Goal: Find specific page/section: Find specific page/section

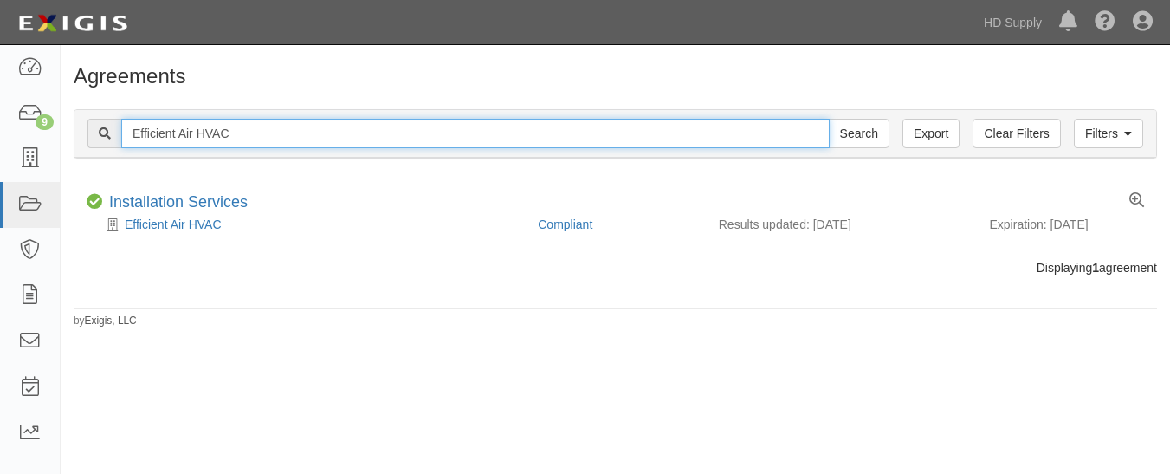
click at [239, 126] on input "Efficient Air HVAC" at bounding box center [475, 133] width 708 height 29
type input "E"
paste input "TNZ services LLC"
type input "TNZ services LLC"
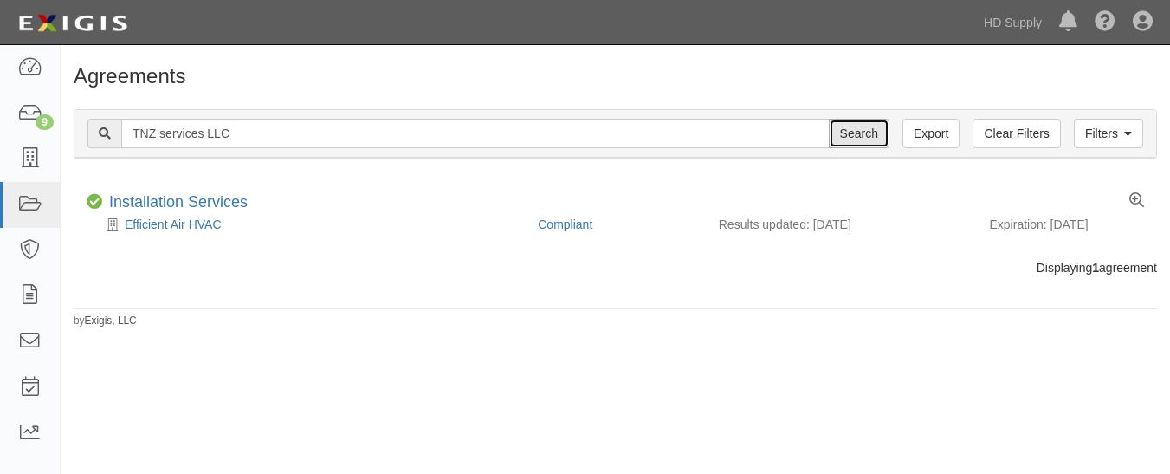
click at [862, 146] on input "Search" at bounding box center [859, 133] width 61 height 29
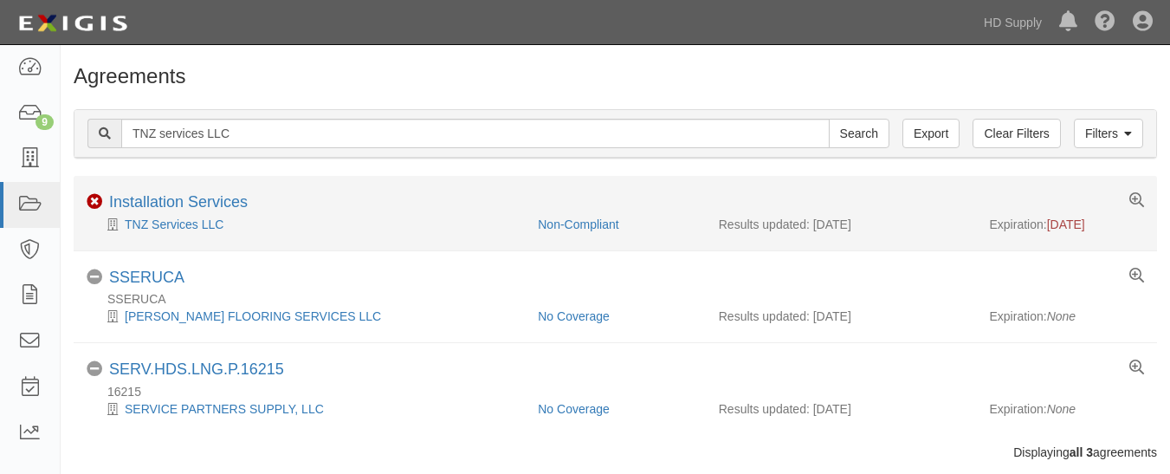
click at [159, 182] on li "Non-Compliant Installation Services TNZ Services LLC Non-Compliant Results upda…" at bounding box center [615, 213] width 1083 height 74
click at [133, 193] on link "Installation Services" at bounding box center [178, 201] width 139 height 17
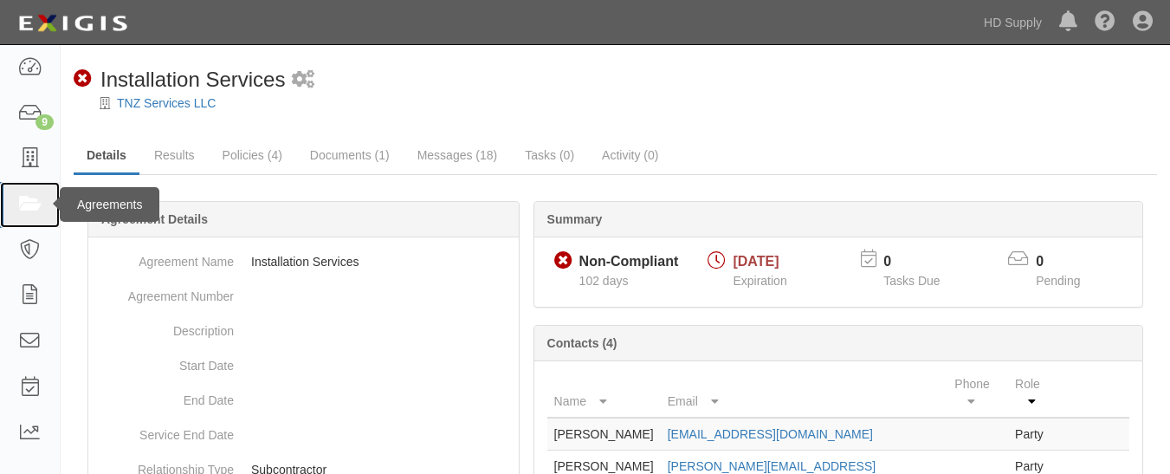
click at [23, 216] on link at bounding box center [30, 205] width 60 height 46
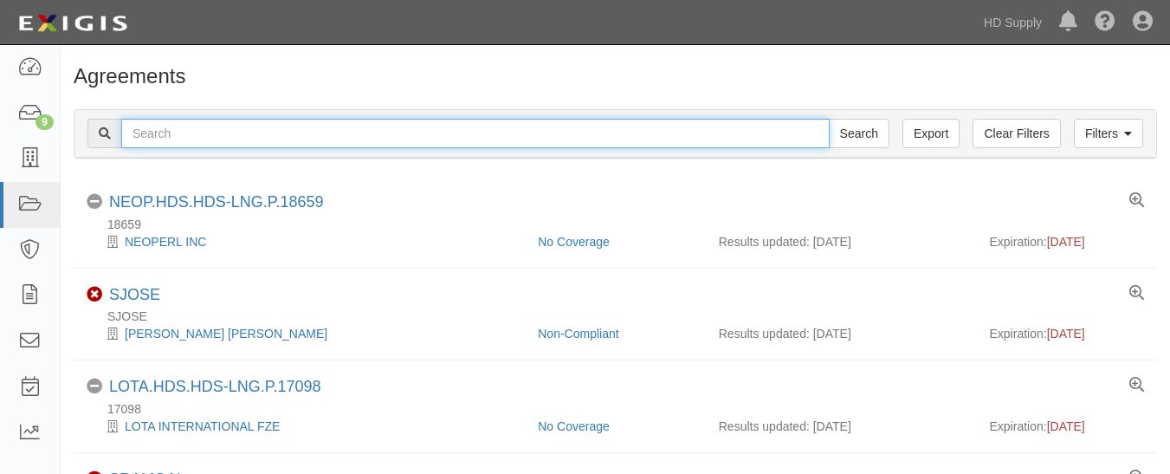
click at [210, 132] on input "text" at bounding box center [475, 133] width 708 height 29
paste input "Rheia Verve,LLC DBA ALL Best Cabinet"
type input "Rheia Verve,LLC DBA ALL Best Cabinet"
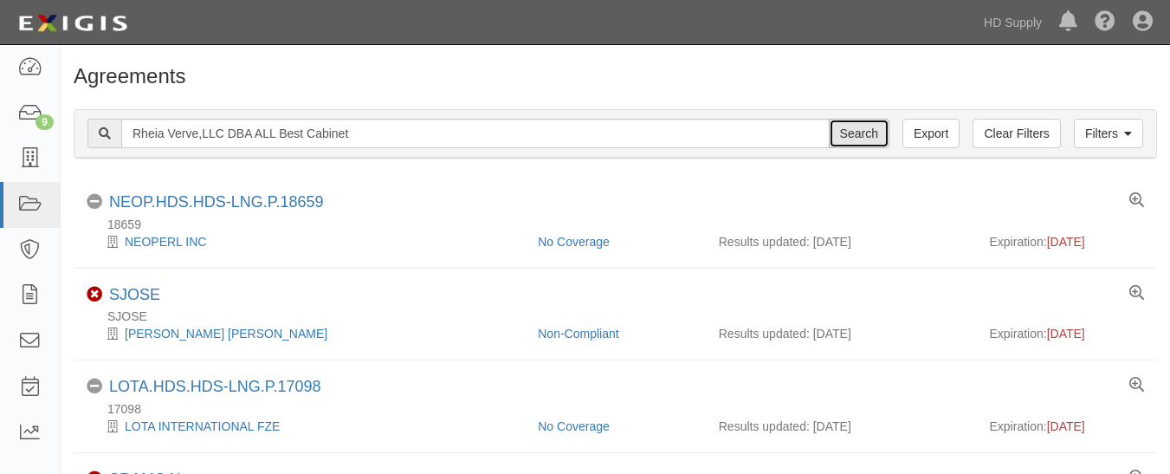
click at [866, 140] on input "Search" at bounding box center [859, 133] width 61 height 29
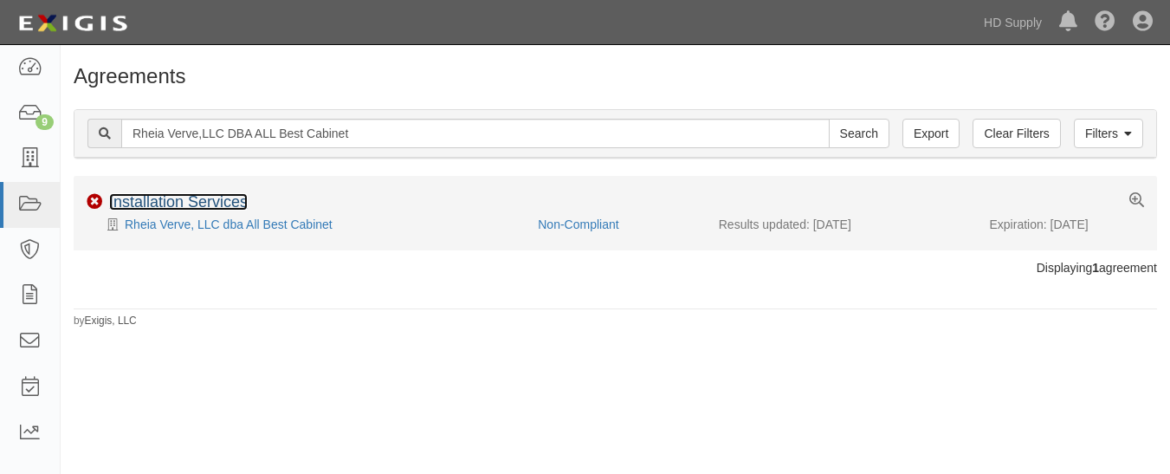
click at [229, 204] on link "Installation Services" at bounding box center [178, 201] width 139 height 17
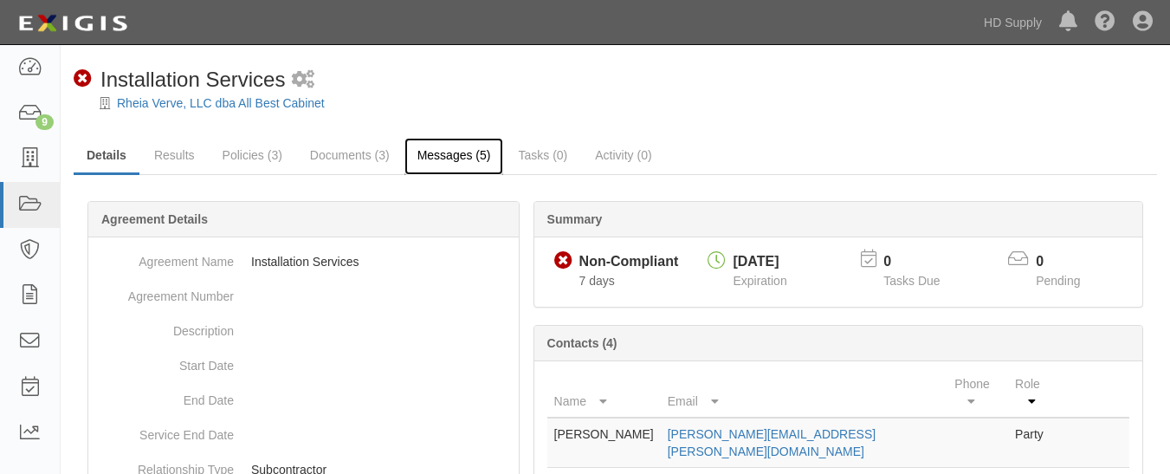
click at [419, 161] on link "Messages (5)" at bounding box center [454, 156] width 100 height 37
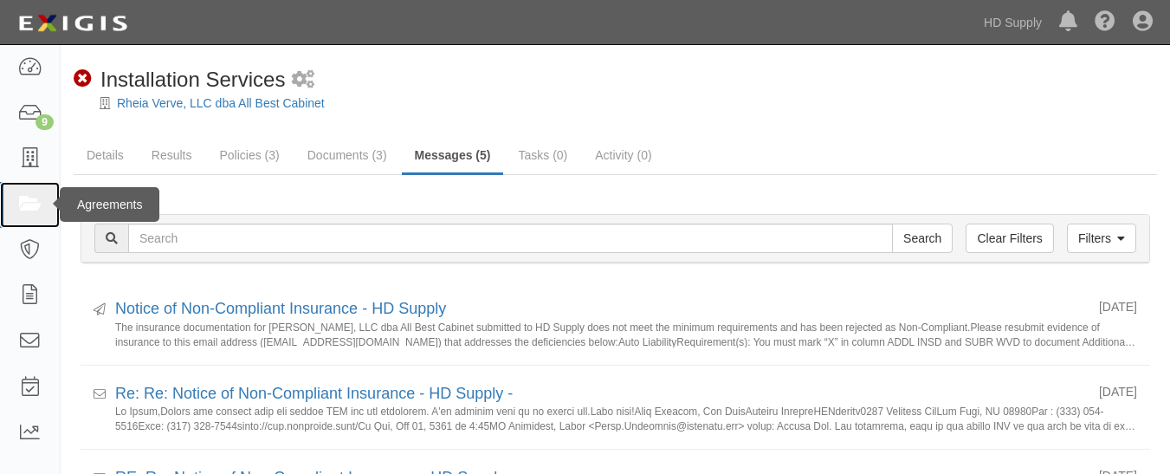
click at [49, 208] on link at bounding box center [30, 205] width 60 height 46
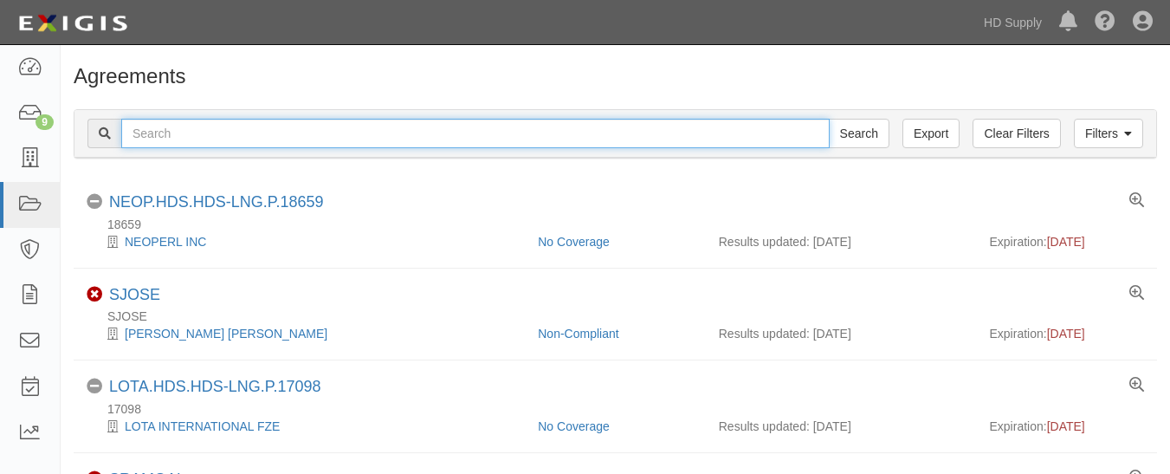
click at [207, 132] on input "text" at bounding box center [475, 133] width 708 height 29
paste input "Up to Par Heating and Air."
type input "Up to Par Heating and Air."
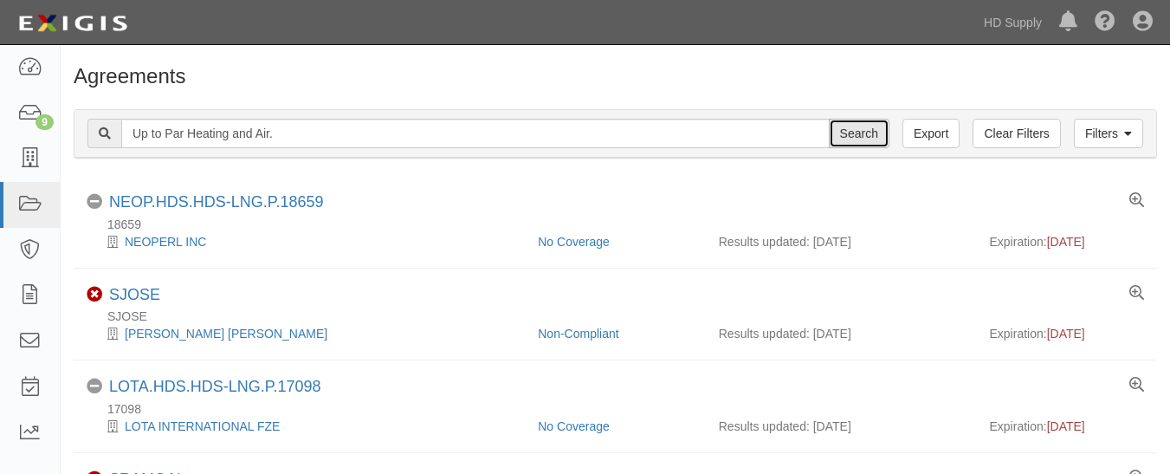
click at [837, 129] on input "Search" at bounding box center [859, 133] width 61 height 29
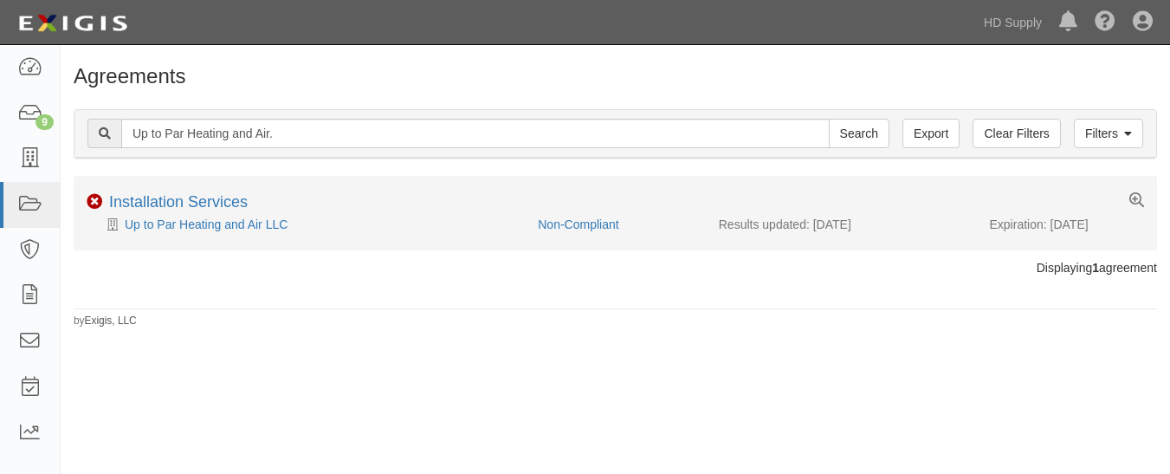
click at [249, 199] on div "Non-Compliant Installation Services" at bounding box center [615, 204] width 1083 height 22
click at [202, 207] on link "Installation Services" at bounding box center [178, 201] width 139 height 17
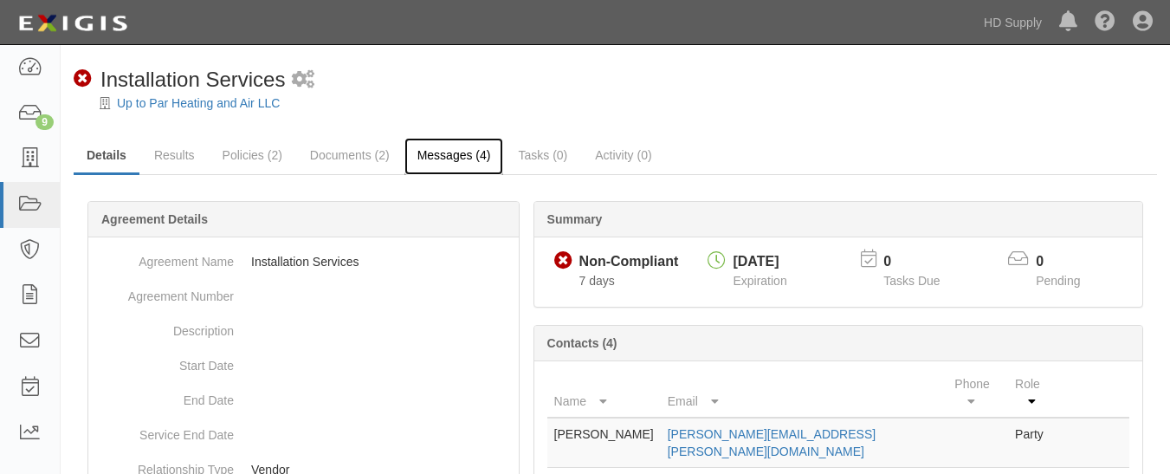
click at [431, 158] on link "Messages (4)" at bounding box center [454, 156] width 100 height 37
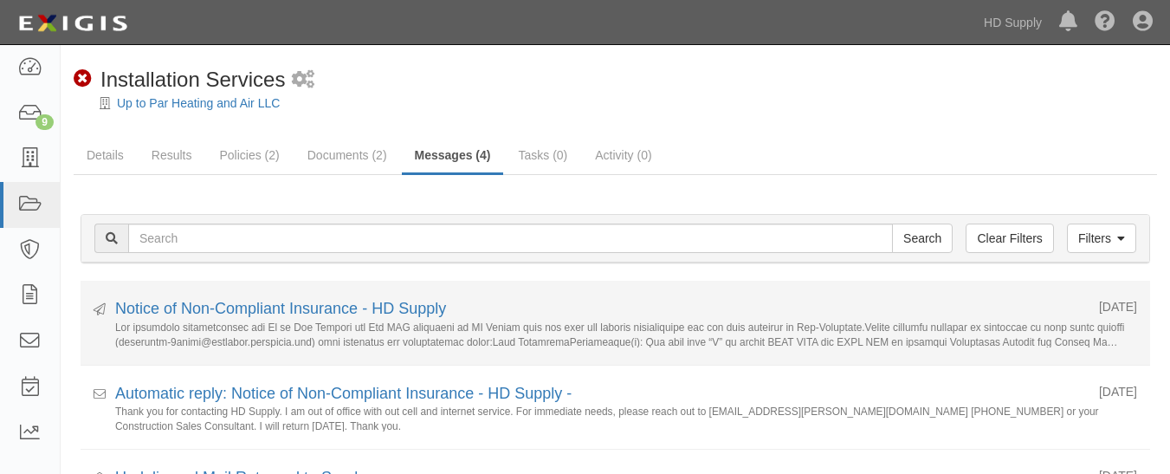
scroll to position [78, 0]
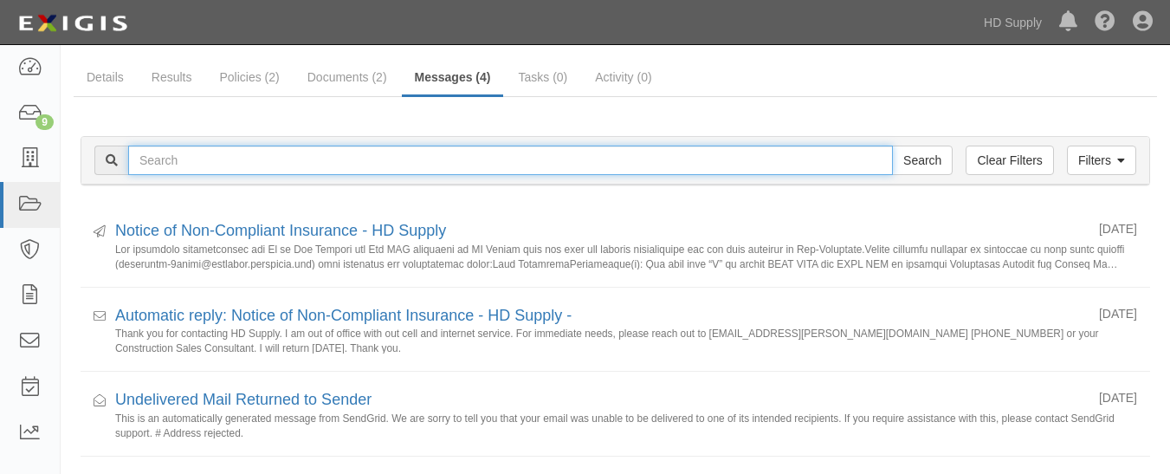
click at [154, 146] on input "text" at bounding box center [510, 159] width 765 height 29
paste input "Up to Par Heating and Air."
type input "Up to Par Heating and Air"
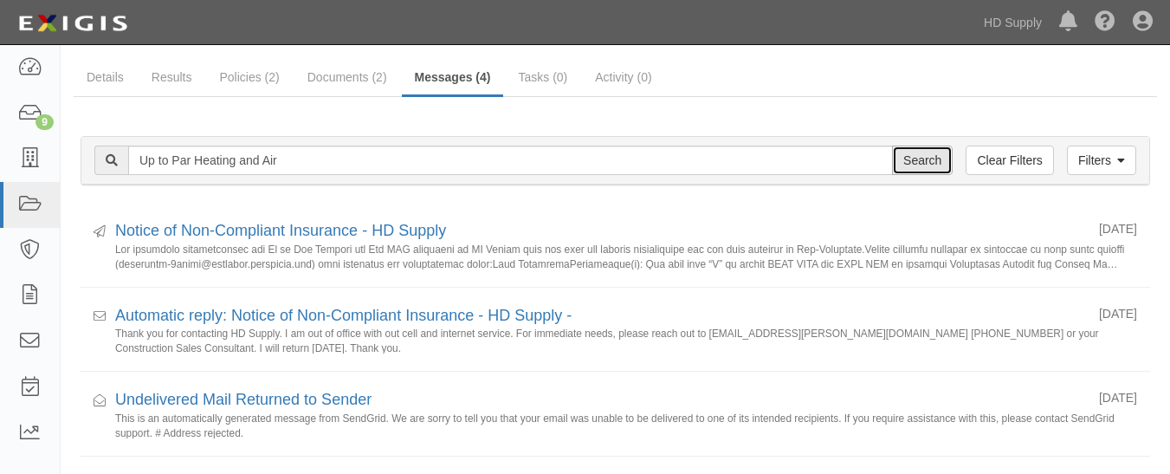
click at [924, 160] on input "Search" at bounding box center [922, 159] width 61 height 29
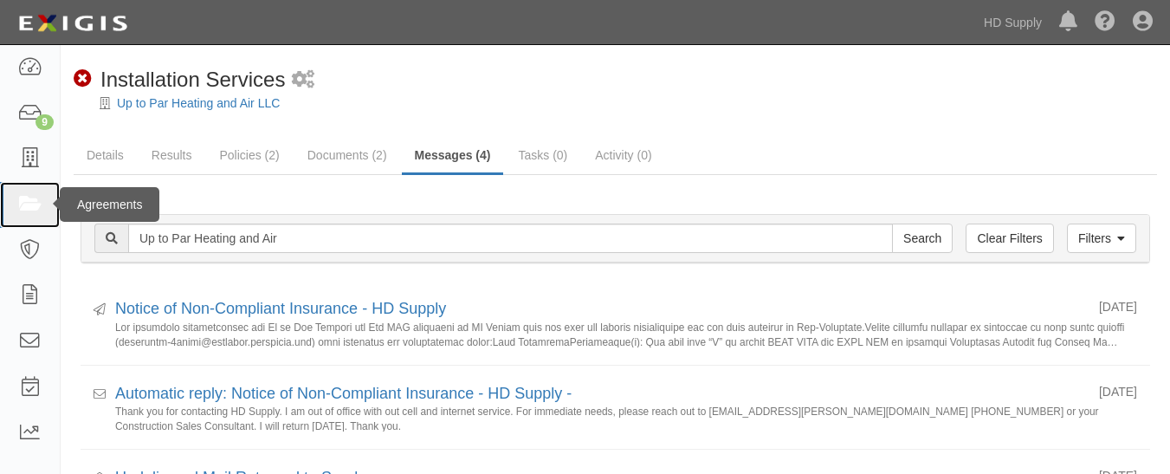
click at [36, 210] on icon at bounding box center [29, 205] width 24 height 20
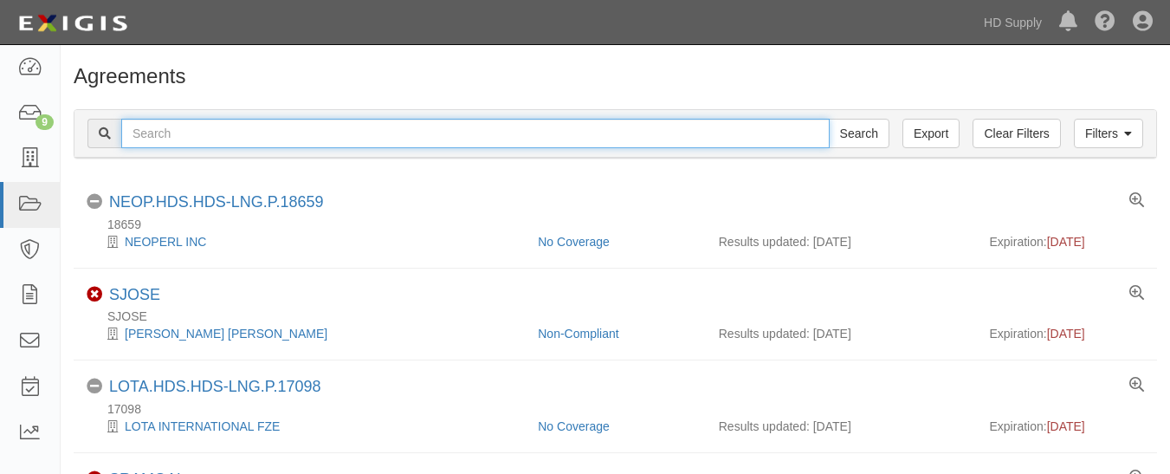
click at [221, 139] on input "text" at bounding box center [475, 133] width 708 height 29
paste input "TP&L Contracting Services"
type input "TP&L Contracting Services"
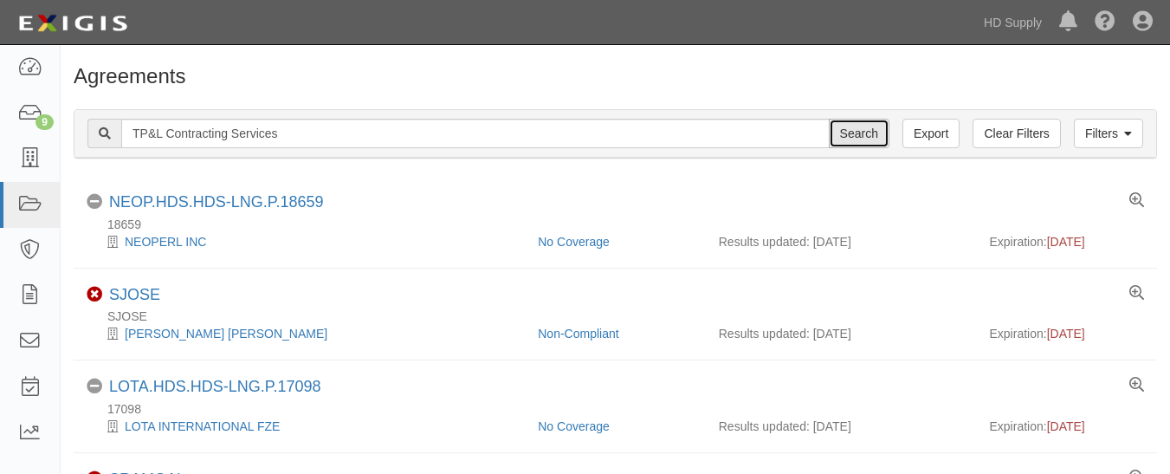
click at [856, 125] on input "Search" at bounding box center [859, 133] width 61 height 29
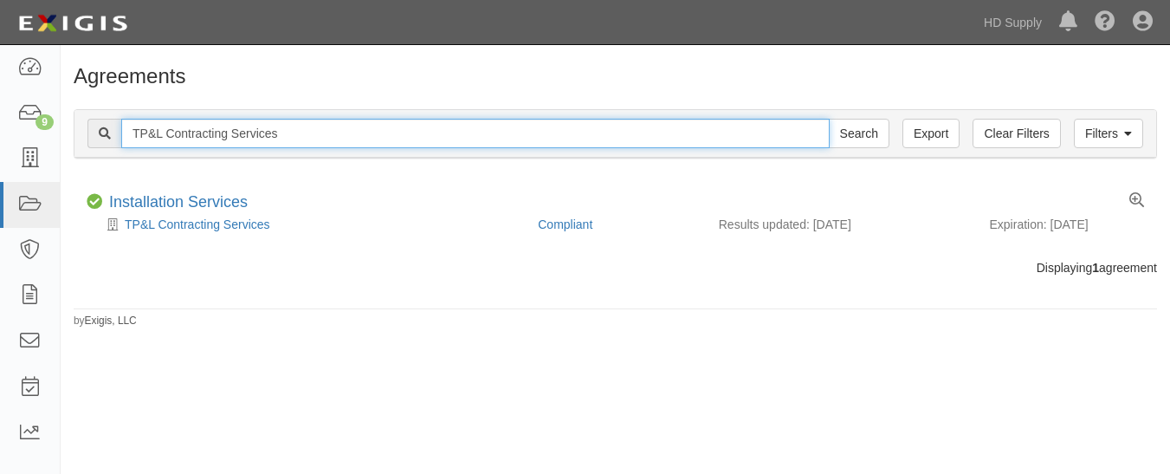
click at [309, 137] on input "TP&L Contracting Services" at bounding box center [475, 133] width 708 height 29
type input "T"
paste input "ZOI Construction LLC"
type input "ZOI Construction LLC"
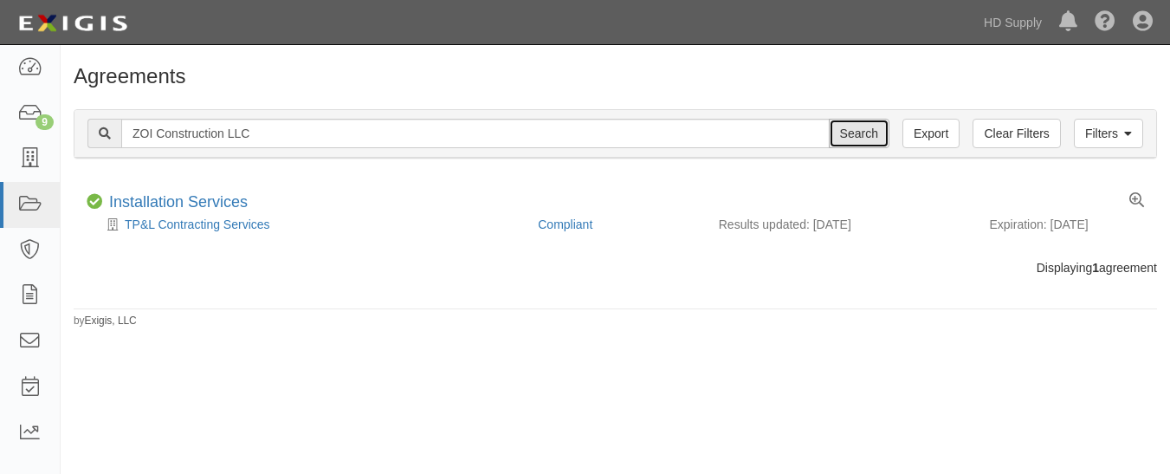
click at [852, 146] on input "Search" at bounding box center [859, 133] width 61 height 29
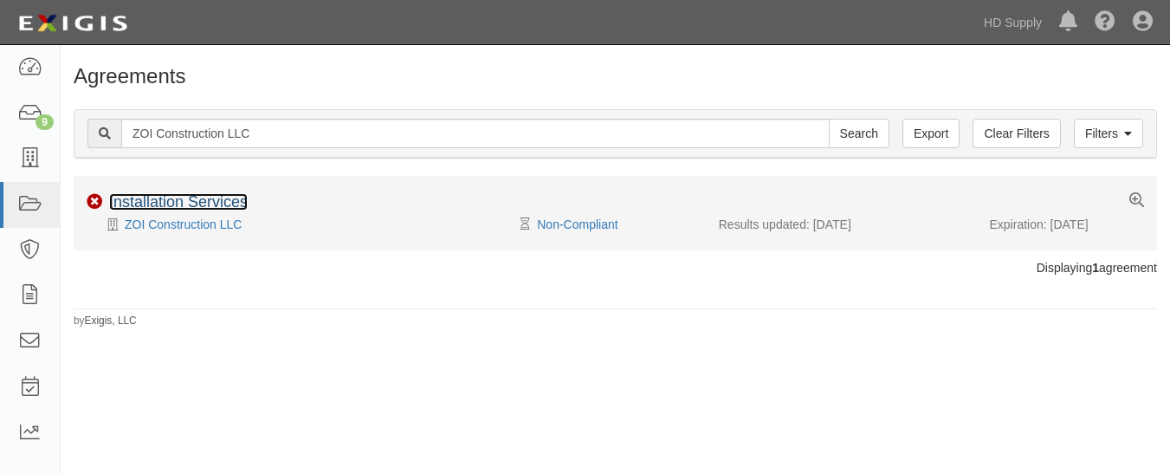
click at [227, 203] on link "Installation Services" at bounding box center [178, 201] width 139 height 17
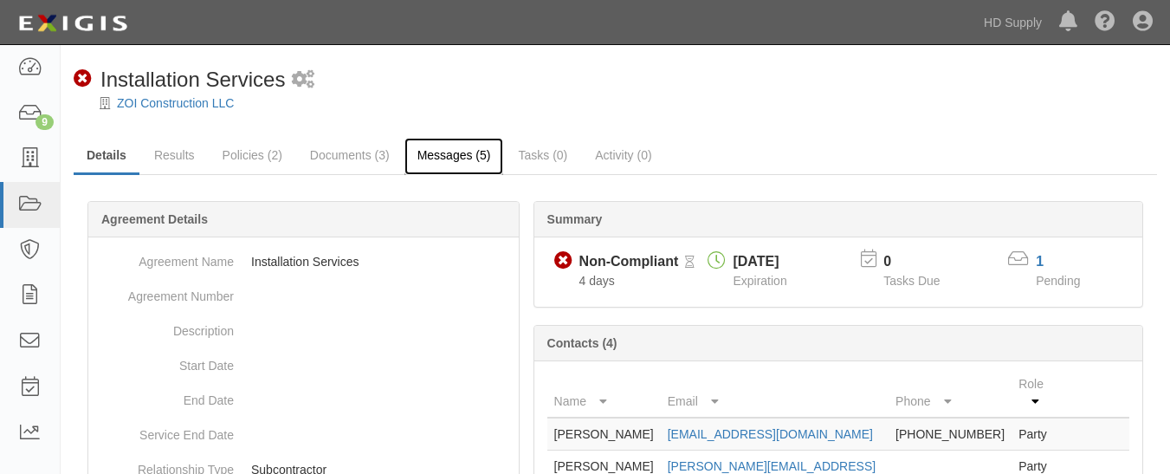
click at [453, 154] on link "Messages (5)" at bounding box center [454, 156] width 100 height 37
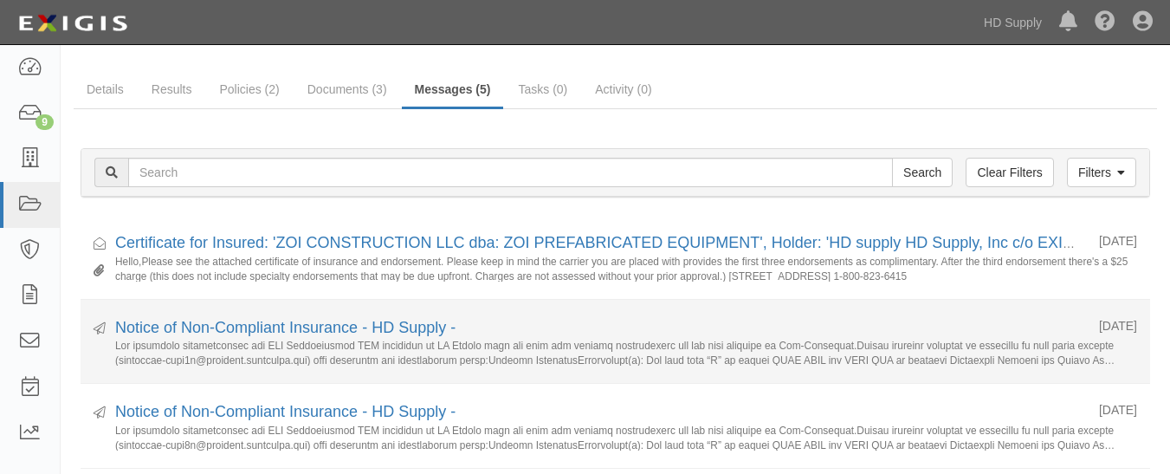
scroll to position [64, 0]
